Goal: Task Accomplishment & Management: Complete application form

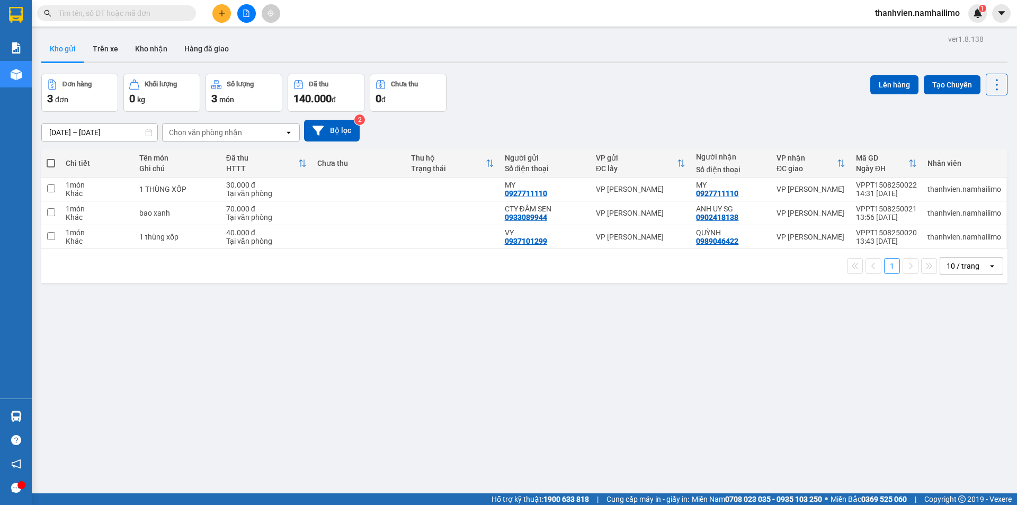
click at [225, 14] on icon "plus" at bounding box center [221, 13] width 7 height 7
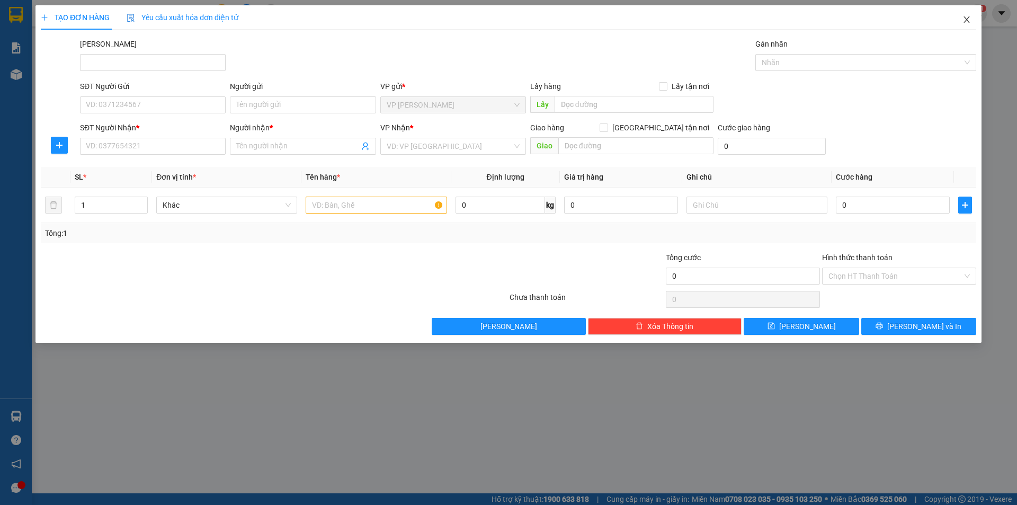
click at [964, 23] on icon "close" at bounding box center [966, 19] width 8 height 8
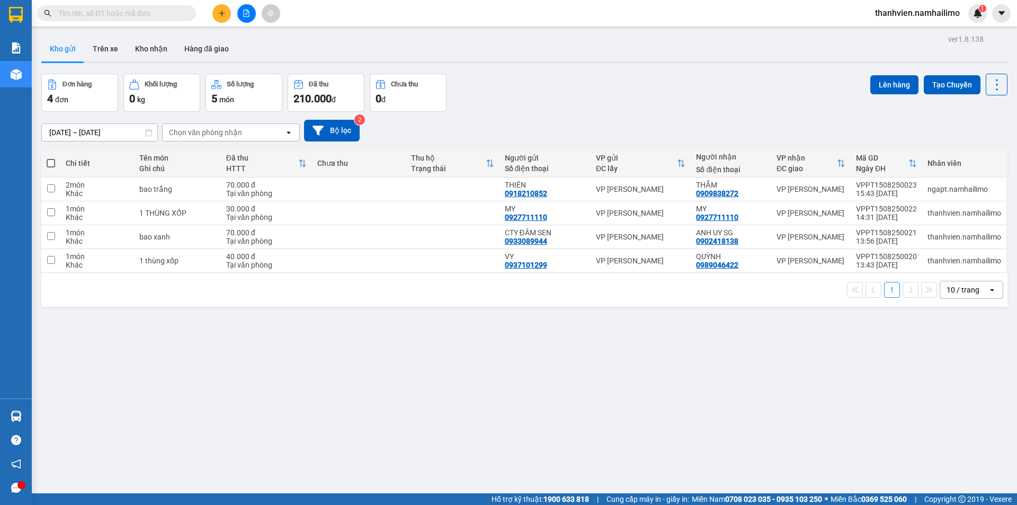
click at [128, 16] on input "text" at bounding box center [120, 13] width 125 height 12
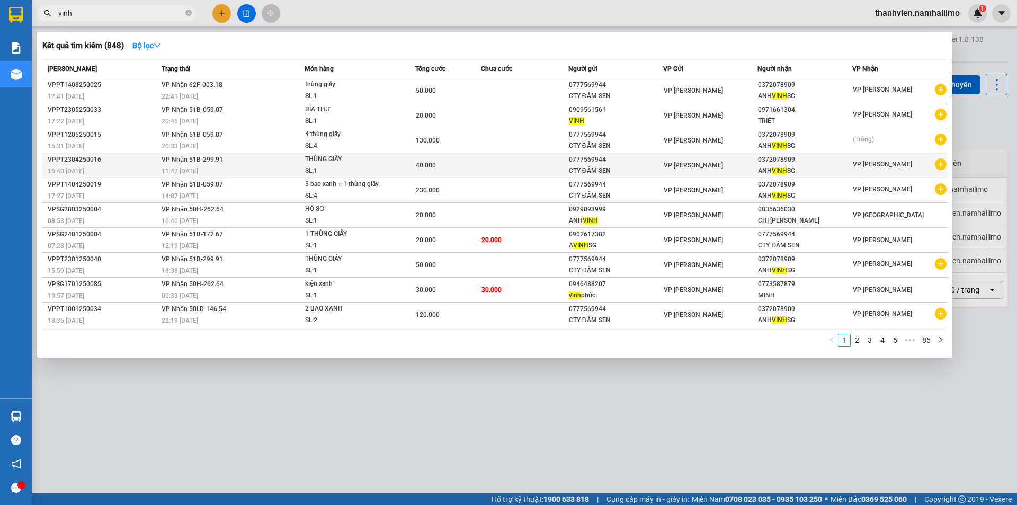
type input "vinh"
click at [945, 167] on icon "plus-circle" at bounding box center [941, 164] width 12 height 12
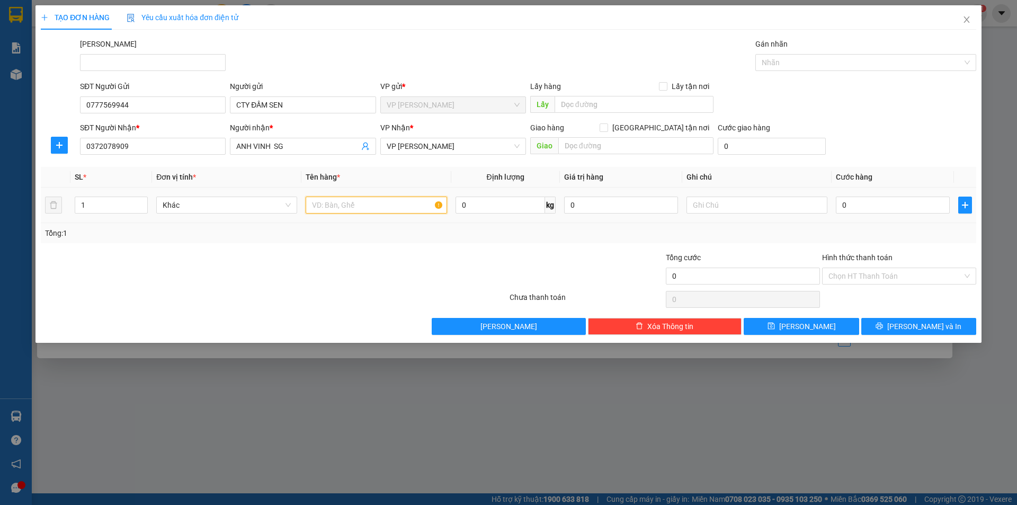
click at [400, 207] on input "text" at bounding box center [376, 204] width 141 height 17
type input "thung giay"
click at [859, 207] on input "0" at bounding box center [893, 204] width 114 height 17
type input "4"
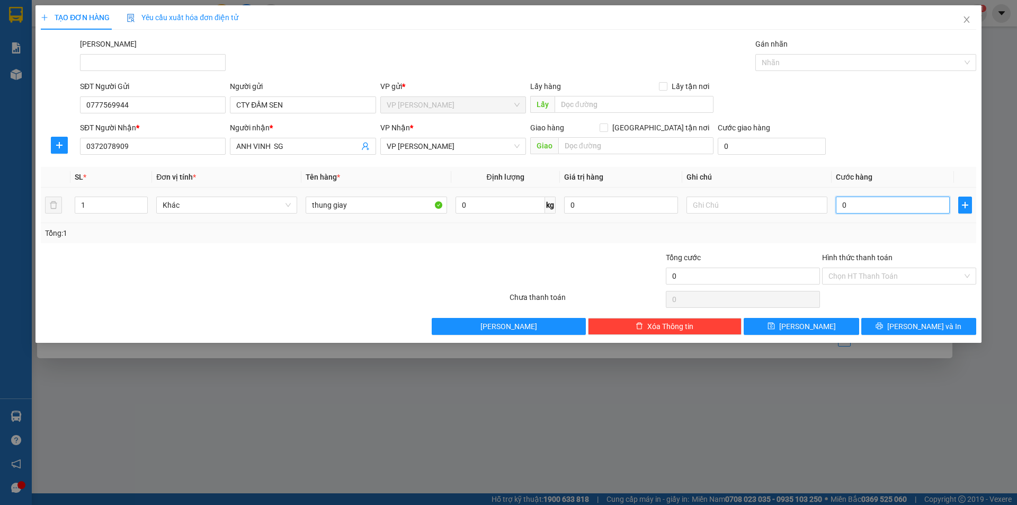
type input "4"
type input "40"
type input "40.000"
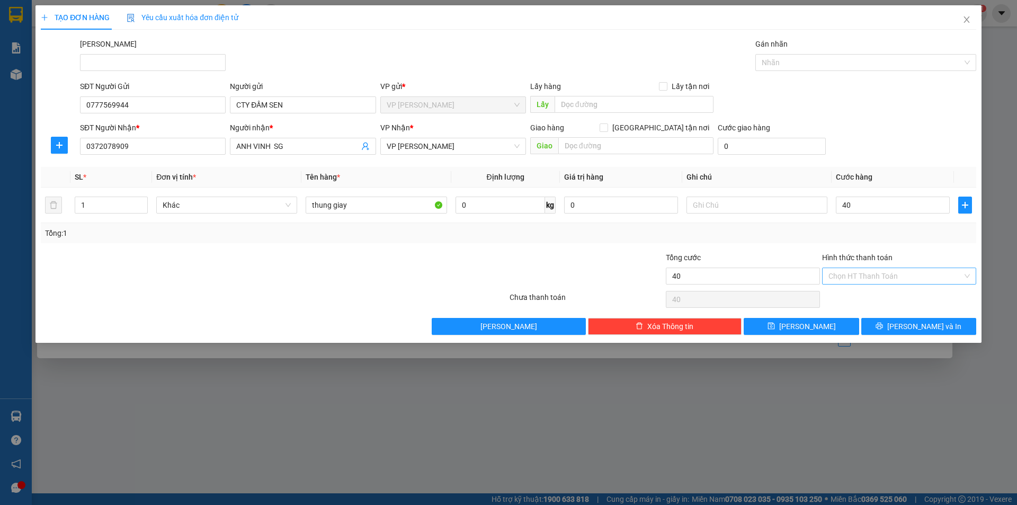
type input "40.000"
click at [872, 274] on input "Hình thức thanh toán" at bounding box center [895, 276] width 134 height 16
click at [884, 300] on div "Tại văn phòng" at bounding box center [898, 297] width 141 height 12
type input "0"
click at [913, 326] on span "[PERSON_NAME] và In" at bounding box center [924, 326] width 74 height 12
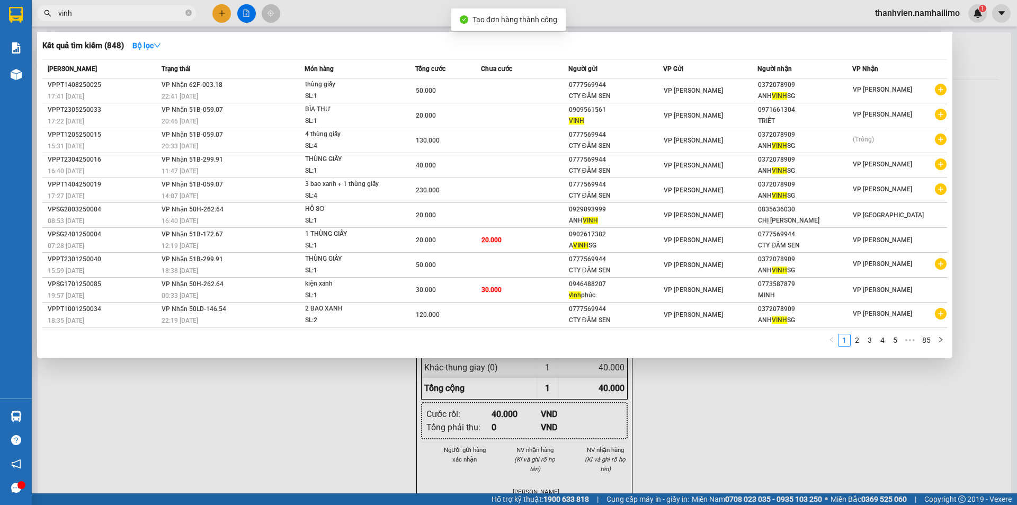
click at [727, 398] on div at bounding box center [508, 252] width 1017 height 505
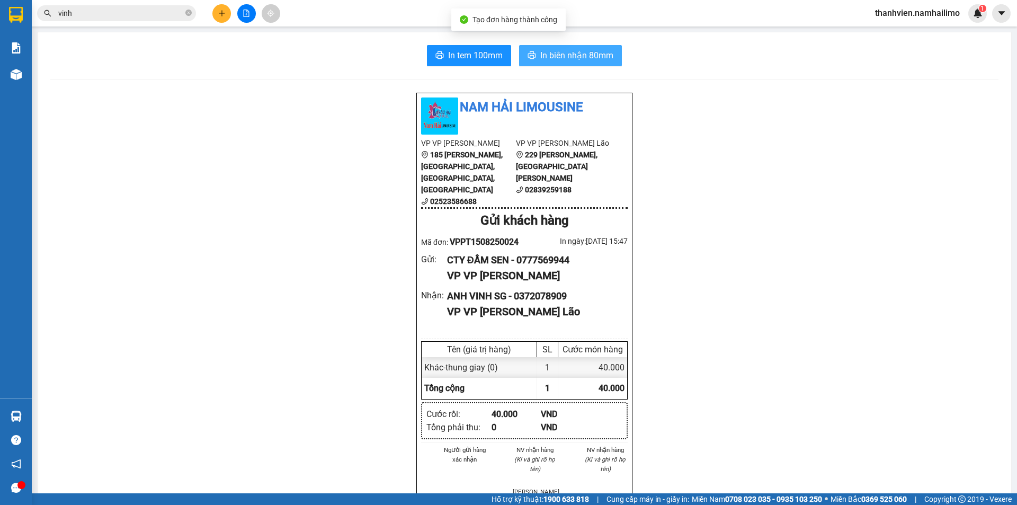
click at [575, 64] on button "In biên nhận 80mm" at bounding box center [570, 55] width 103 height 21
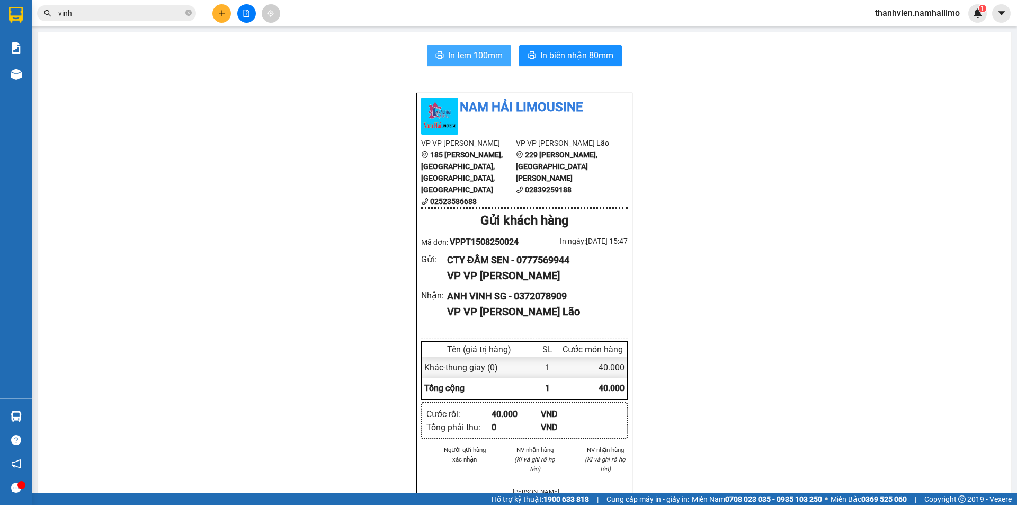
click at [467, 55] on span "In tem 100mm" at bounding box center [475, 55] width 55 height 13
drag, startPoint x: 476, startPoint y: 46, endPoint x: 480, endPoint y: 51, distance: 6.5
click at [480, 50] on button "In tem 100mm" at bounding box center [469, 55] width 84 height 21
click at [240, 10] on button at bounding box center [246, 13] width 19 height 19
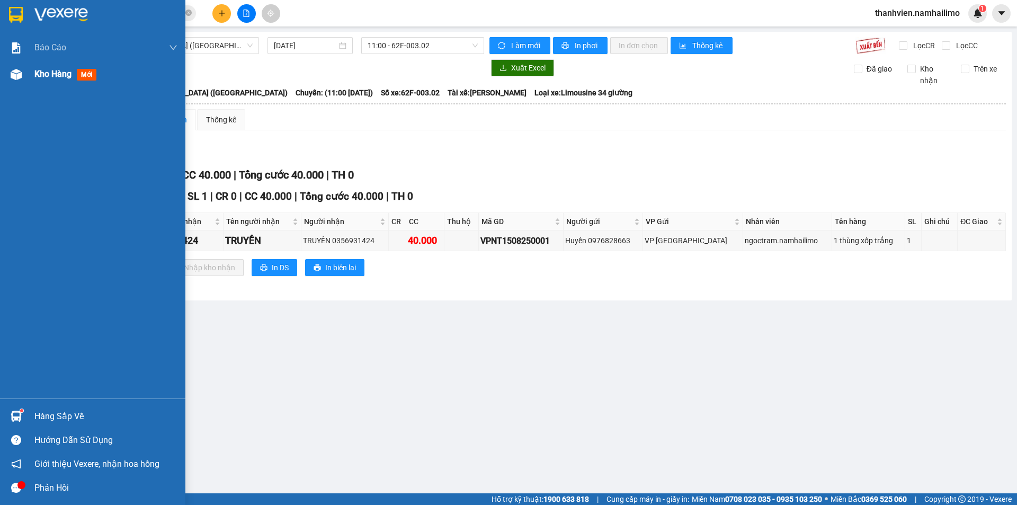
click at [44, 78] on span "Kho hàng" at bounding box center [52, 74] width 37 height 10
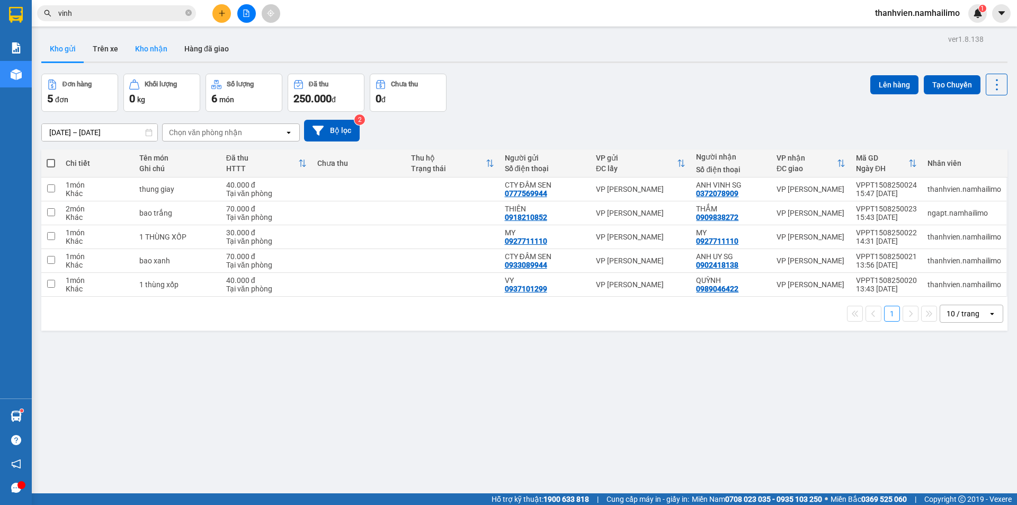
click at [148, 50] on button "Kho nhận" at bounding box center [151, 48] width 49 height 25
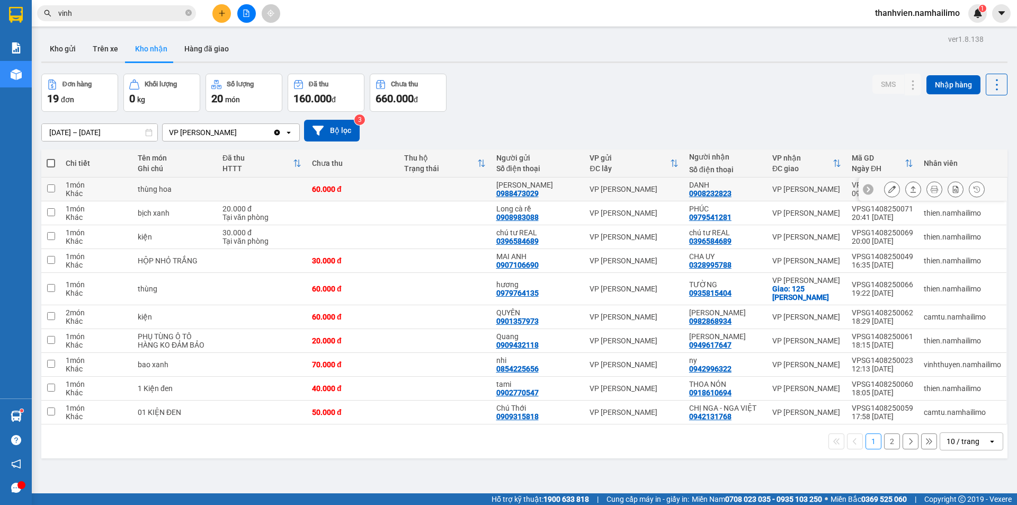
click at [888, 186] on icon at bounding box center [891, 188] width 7 height 7
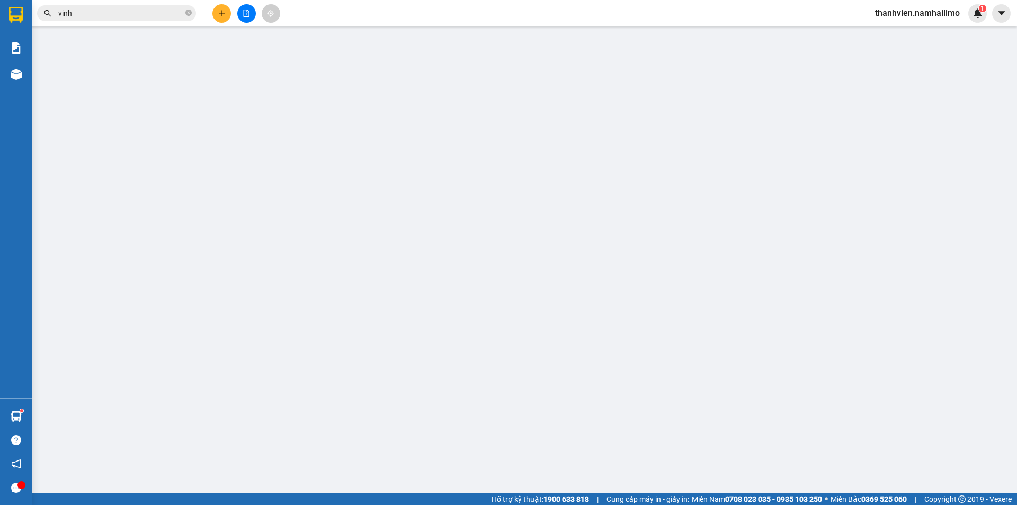
type input "0988473029"
type input "[PERSON_NAME]"
type input "0908232823"
type input "DANH"
type input "60.000"
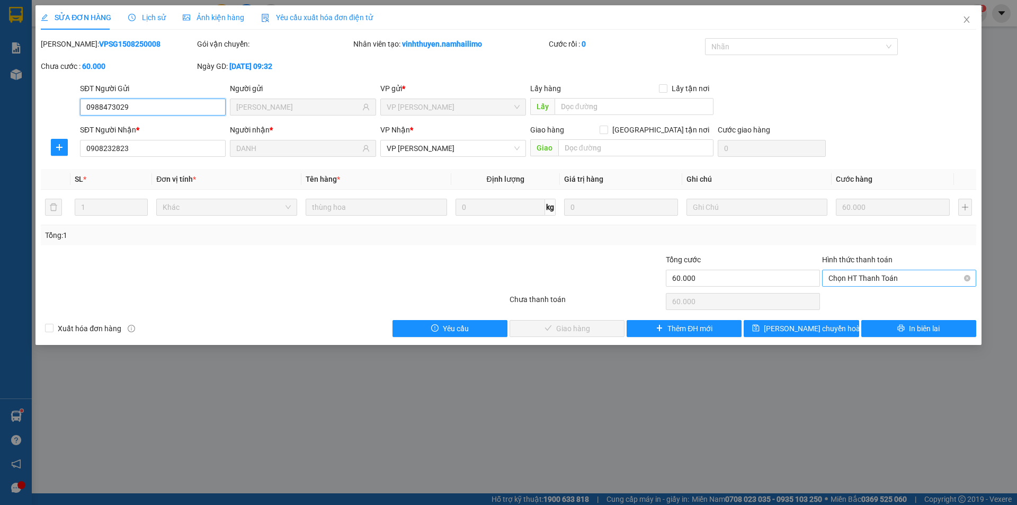
click at [881, 279] on span "Chọn HT Thanh Toán" at bounding box center [898, 278] width 141 height 16
click at [879, 297] on div "Tại văn phòng" at bounding box center [898, 299] width 141 height 12
type input "0"
click at [590, 333] on button "Giao hàng" at bounding box center [566, 328] width 115 height 17
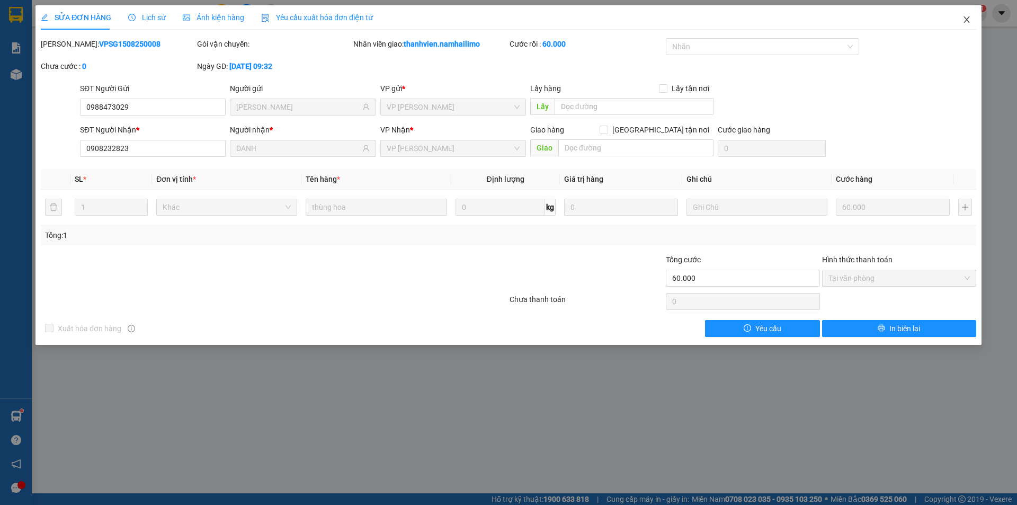
click at [970, 26] on span "Close" at bounding box center [967, 20] width 30 height 30
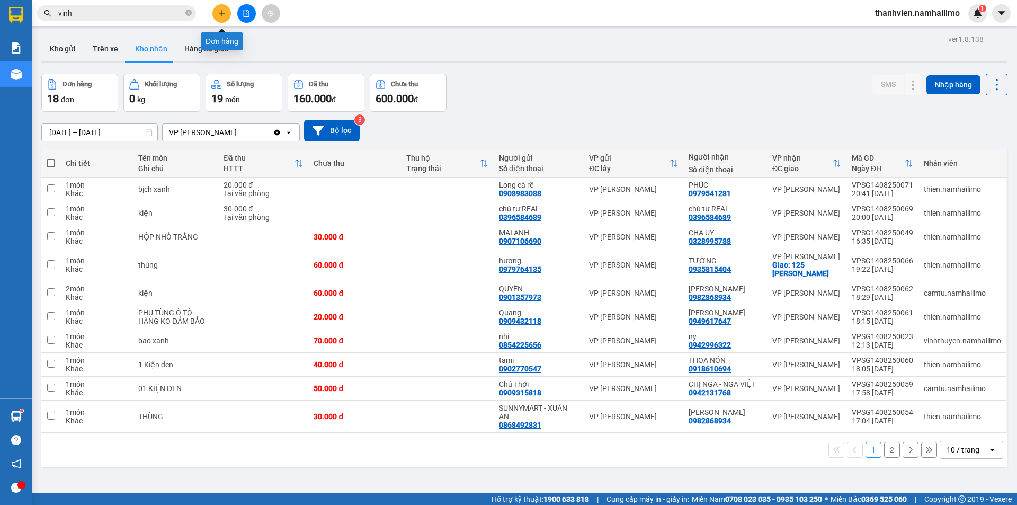
click at [221, 14] on icon "plus" at bounding box center [221, 13] width 7 height 7
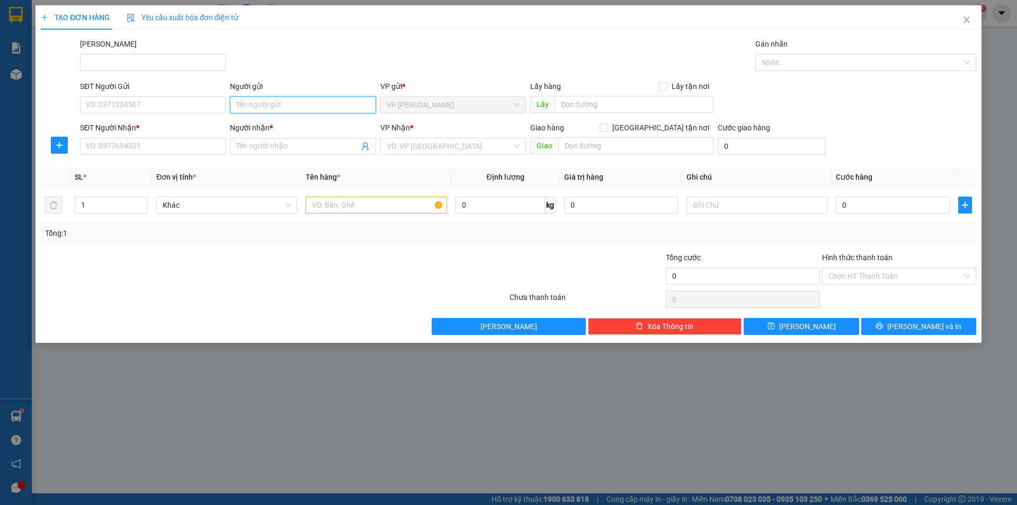
click at [294, 109] on input "Người gửi" at bounding box center [303, 104] width 146 height 17
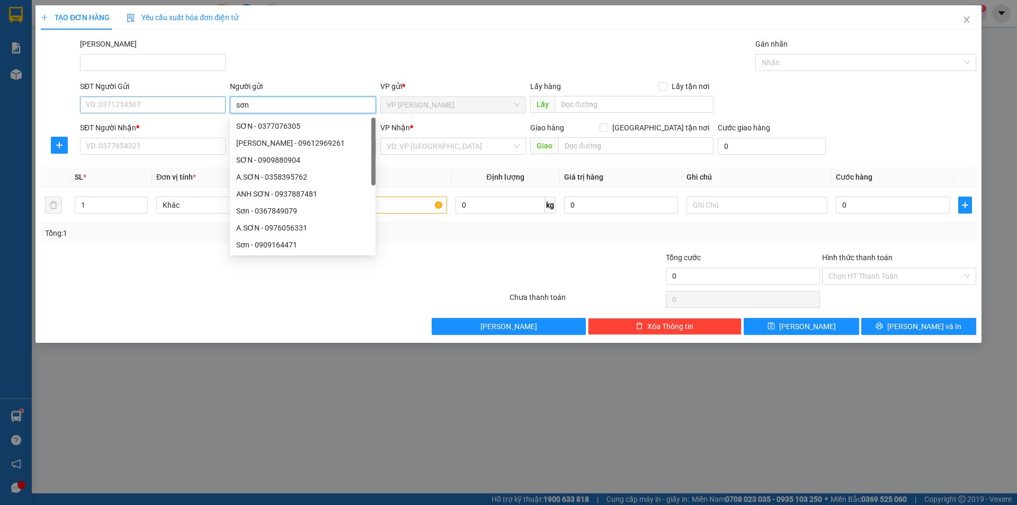
type input "sơn"
click at [114, 106] on input "SĐT Người Gửi" at bounding box center [153, 104] width 146 height 17
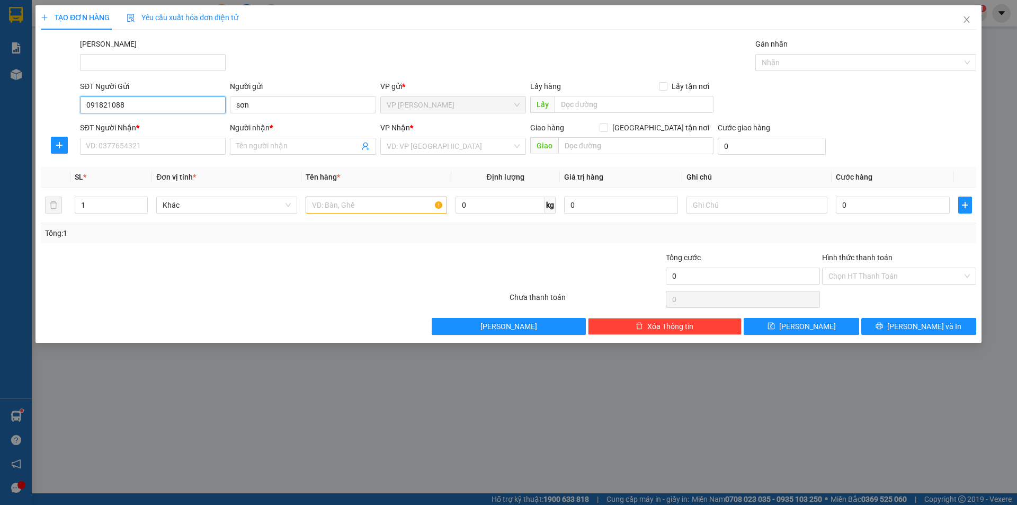
type input "0918210886"
click at [159, 123] on div "0918210886 - sơn" at bounding box center [152, 126] width 133 height 12
type input "0917453858"
type input "ANH ĐÔNG"
type input "20.000"
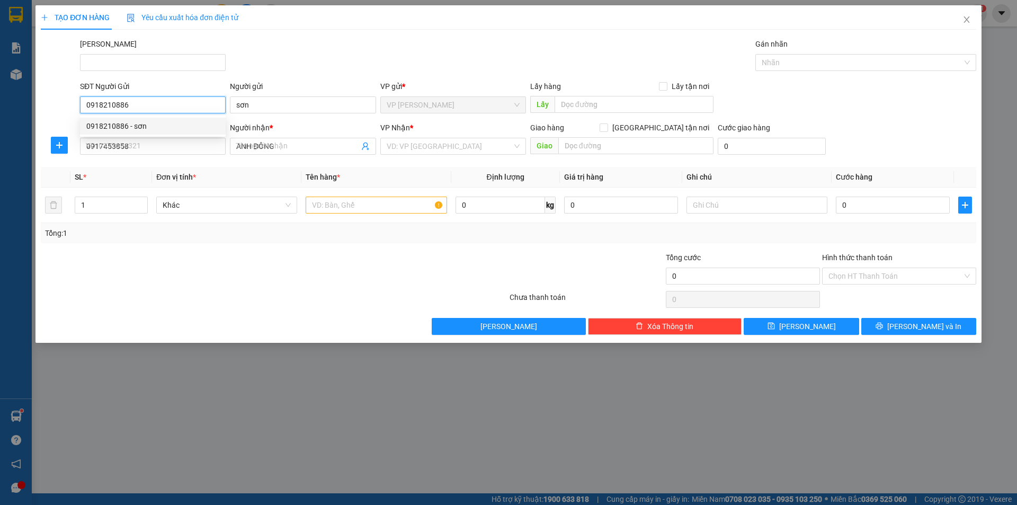
type input "20.000"
type input "0918210886"
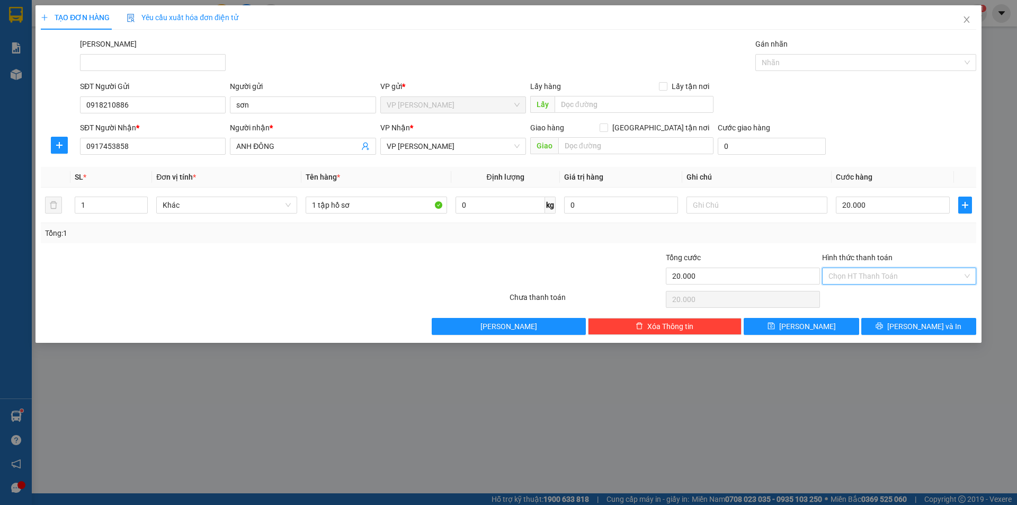
click at [856, 274] on input "Hình thức thanh toán" at bounding box center [895, 276] width 134 height 16
drag, startPoint x: 852, startPoint y: 300, endPoint x: 846, endPoint y: 298, distance: 6.2
click at [850, 300] on div "Tại văn phòng" at bounding box center [898, 297] width 141 height 12
type input "0"
click at [909, 323] on span "[PERSON_NAME] và In" at bounding box center [924, 326] width 74 height 12
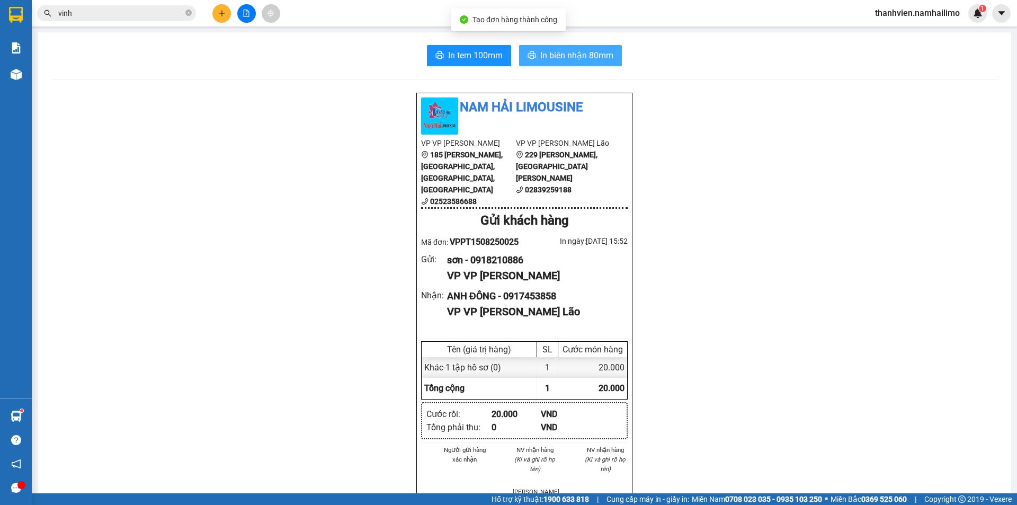
click at [577, 56] on span "In biên nhận 80mm" at bounding box center [576, 55] width 73 height 13
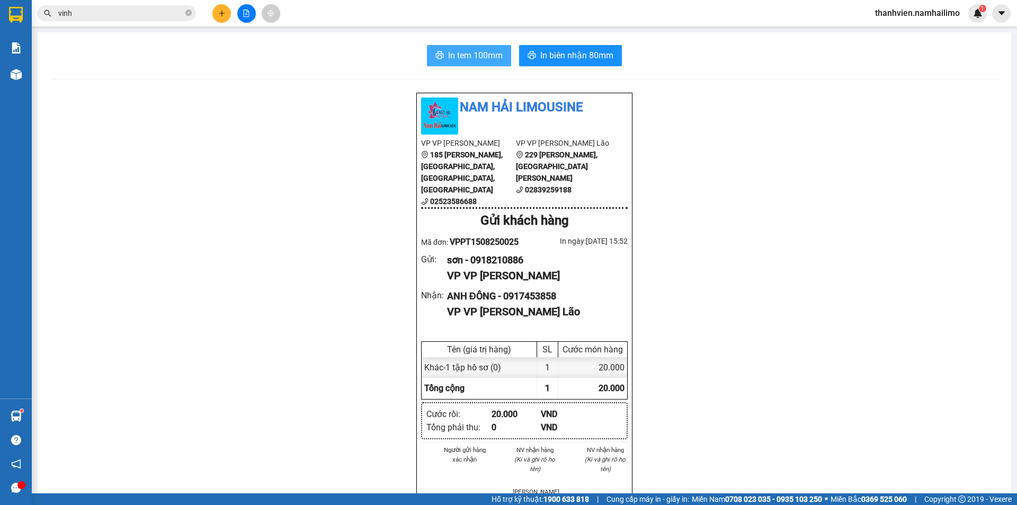
click at [475, 52] on span "In tem 100mm" at bounding box center [475, 55] width 55 height 13
